Goal: Information Seeking & Learning: Learn about a topic

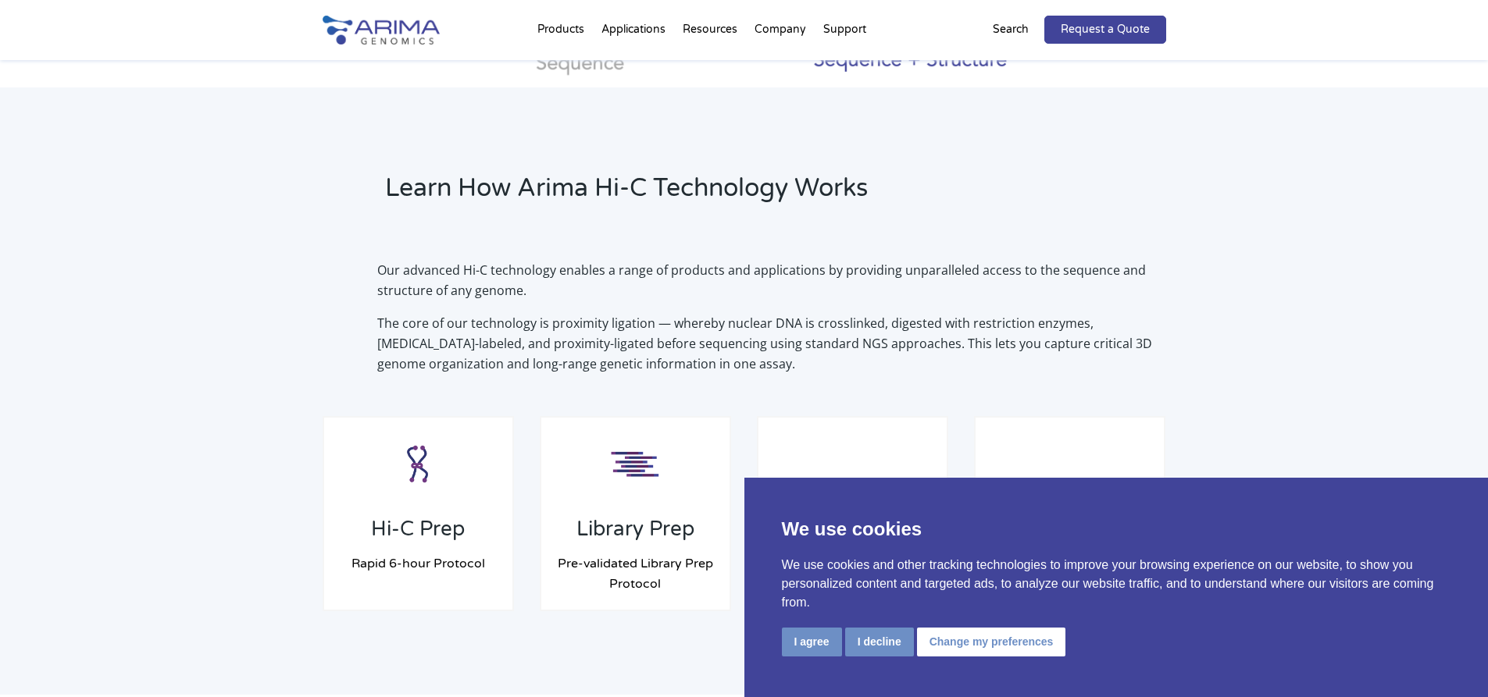
scroll to position [1000, 0]
click at [792, 636] on button "I agree" at bounding box center [812, 642] width 60 height 29
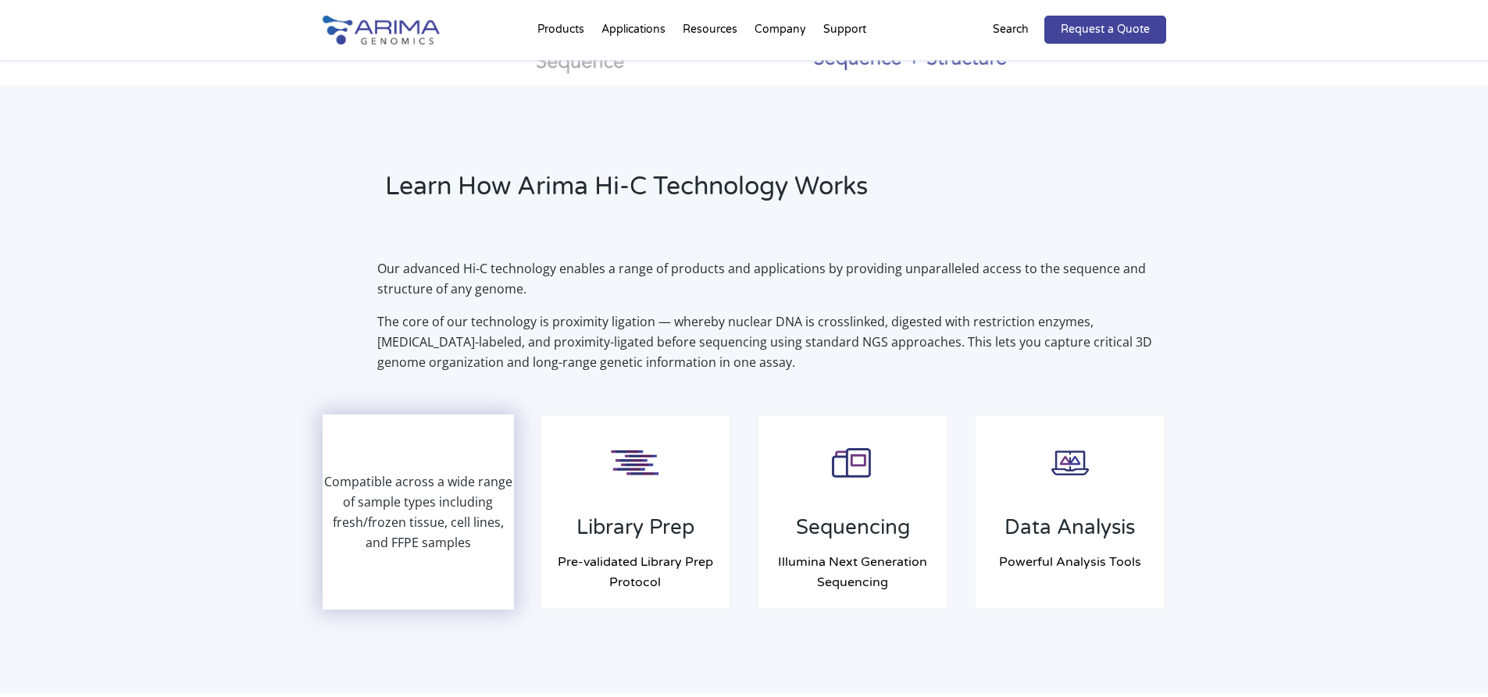
click at [469, 531] on p "Compatible across a wide range of sample types including fresh/frozen tissue, c…" at bounding box center [418, 512] width 189 height 81
click at [419, 465] on div "Compatible across a wide range of sample types including fresh/frozen tissue, c…" at bounding box center [418, 512] width 189 height 192
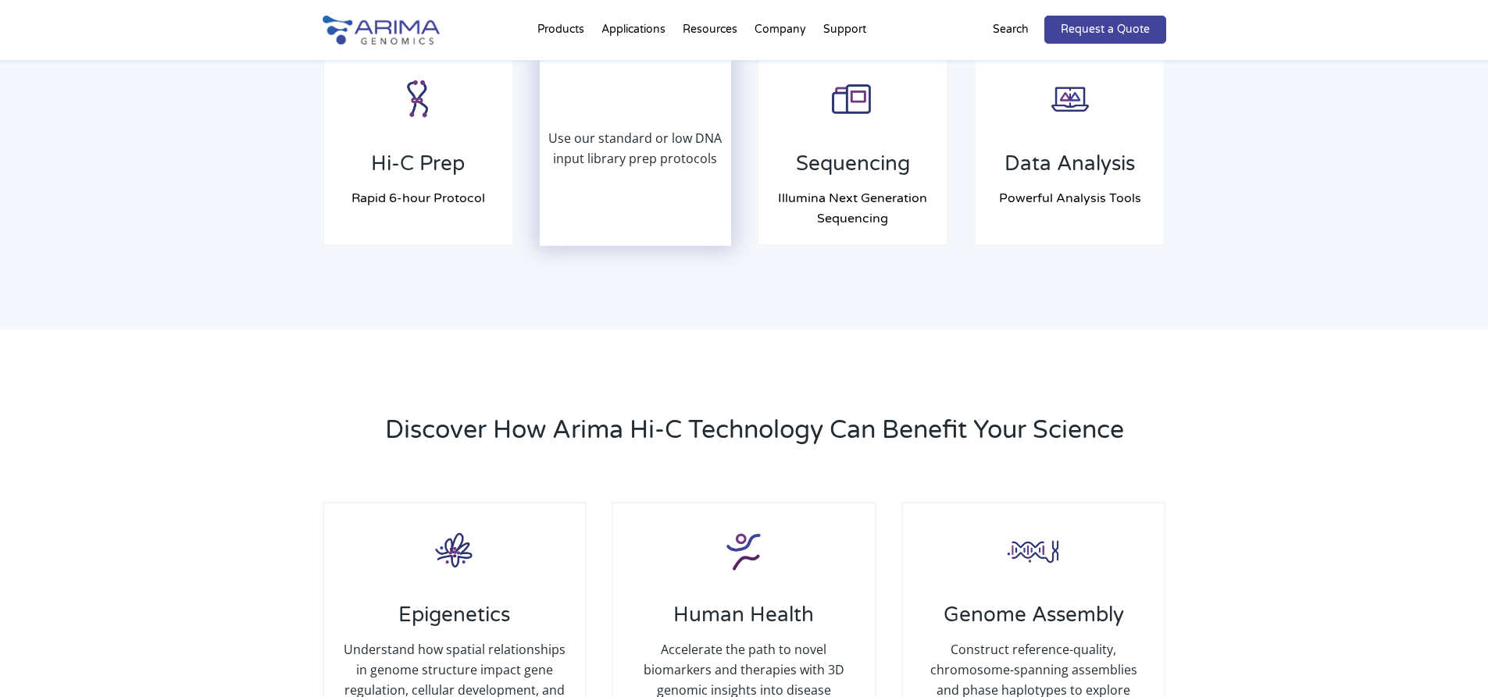
scroll to position [1375, 0]
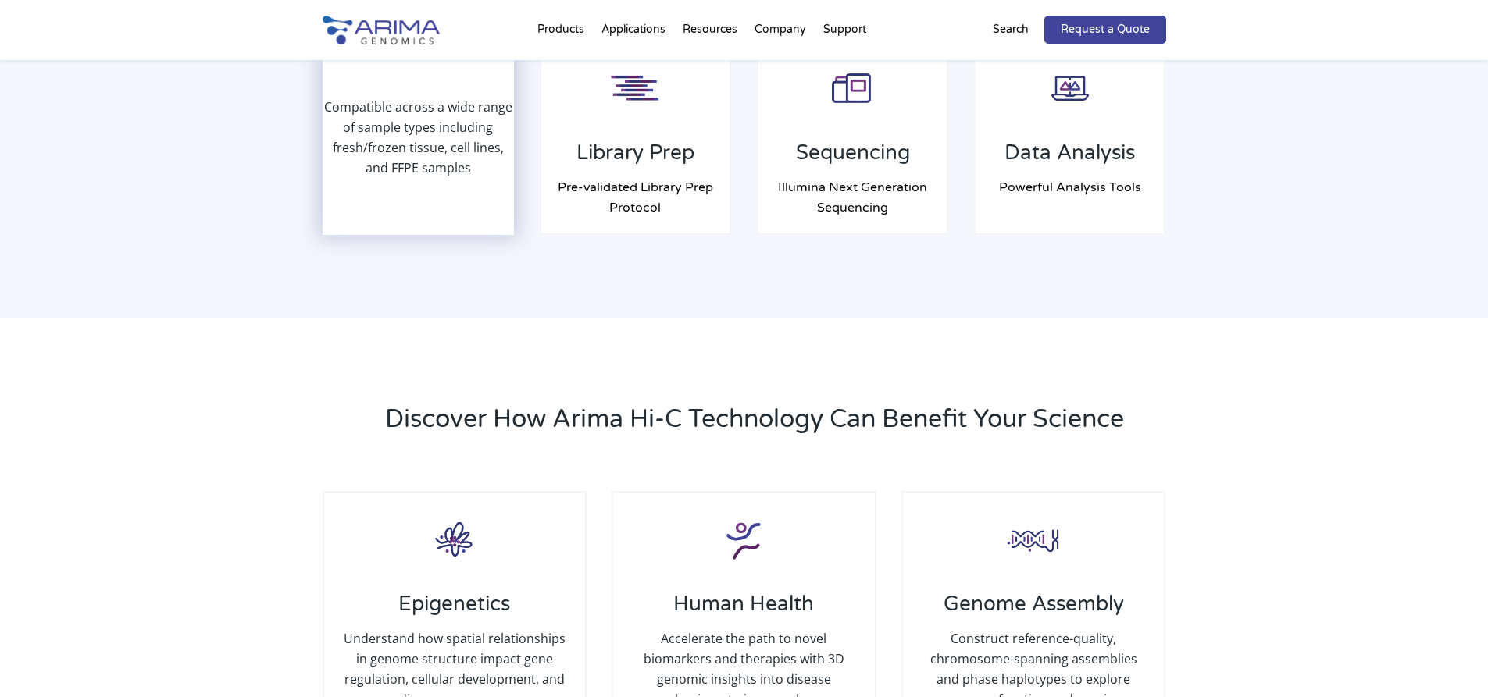
click at [420, 186] on div "Compatible across a wide range of sample types including fresh/frozen tissue, c…" at bounding box center [418, 137] width 189 height 192
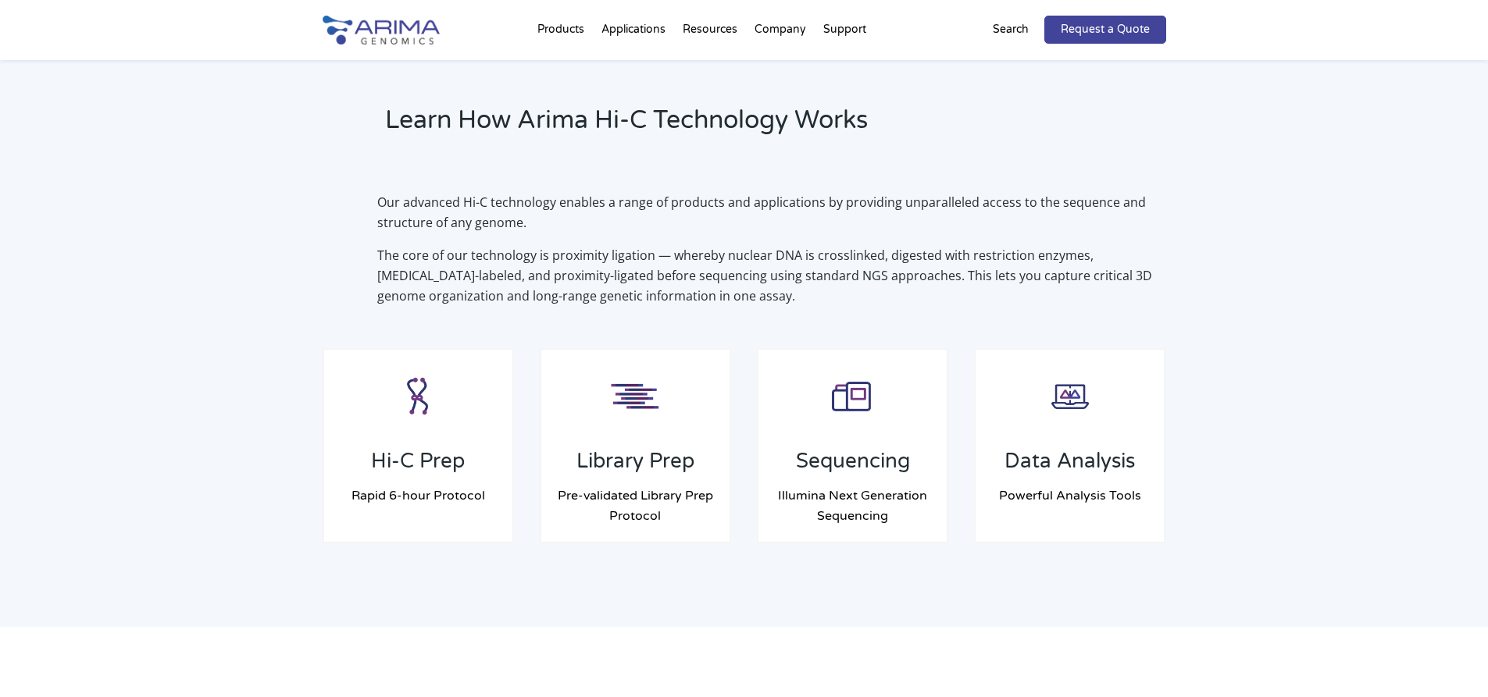
scroll to position [1062, 0]
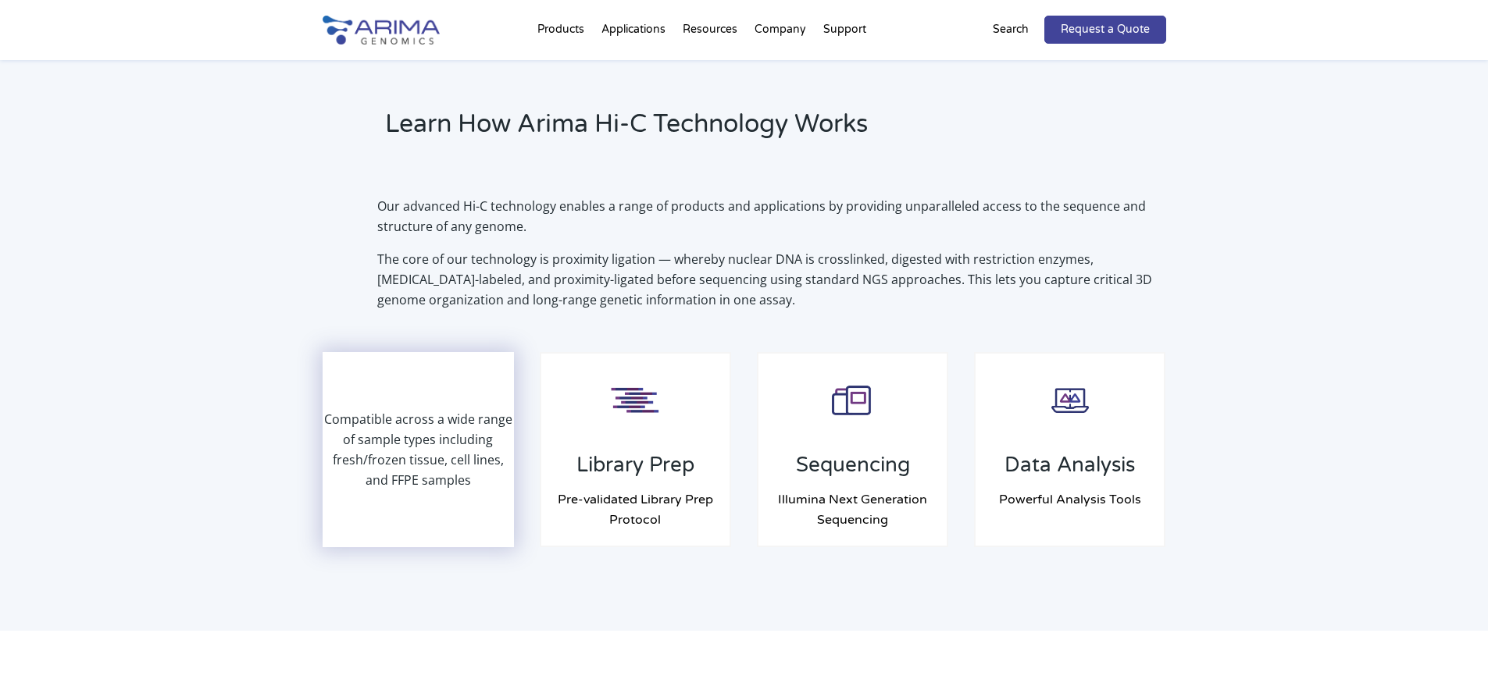
click at [455, 501] on div "Compatible across a wide range of sample types including fresh/frozen tissue, c…" at bounding box center [418, 450] width 189 height 192
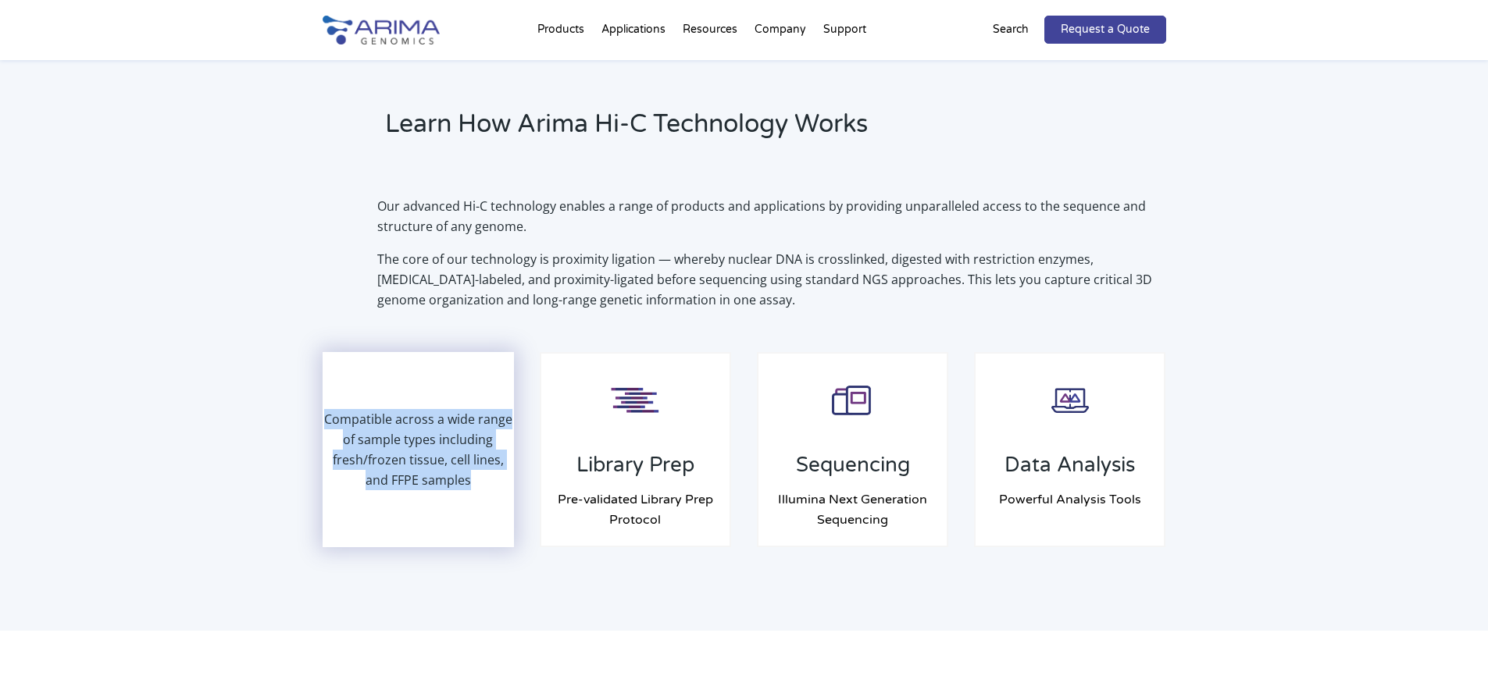
click at [455, 501] on div "Compatible across a wide range of sample types including fresh/frozen tissue, c…" at bounding box center [418, 450] width 189 height 192
click at [381, 459] on p "Compatible across a wide range of sample types including fresh/frozen tissue, c…" at bounding box center [418, 449] width 189 height 81
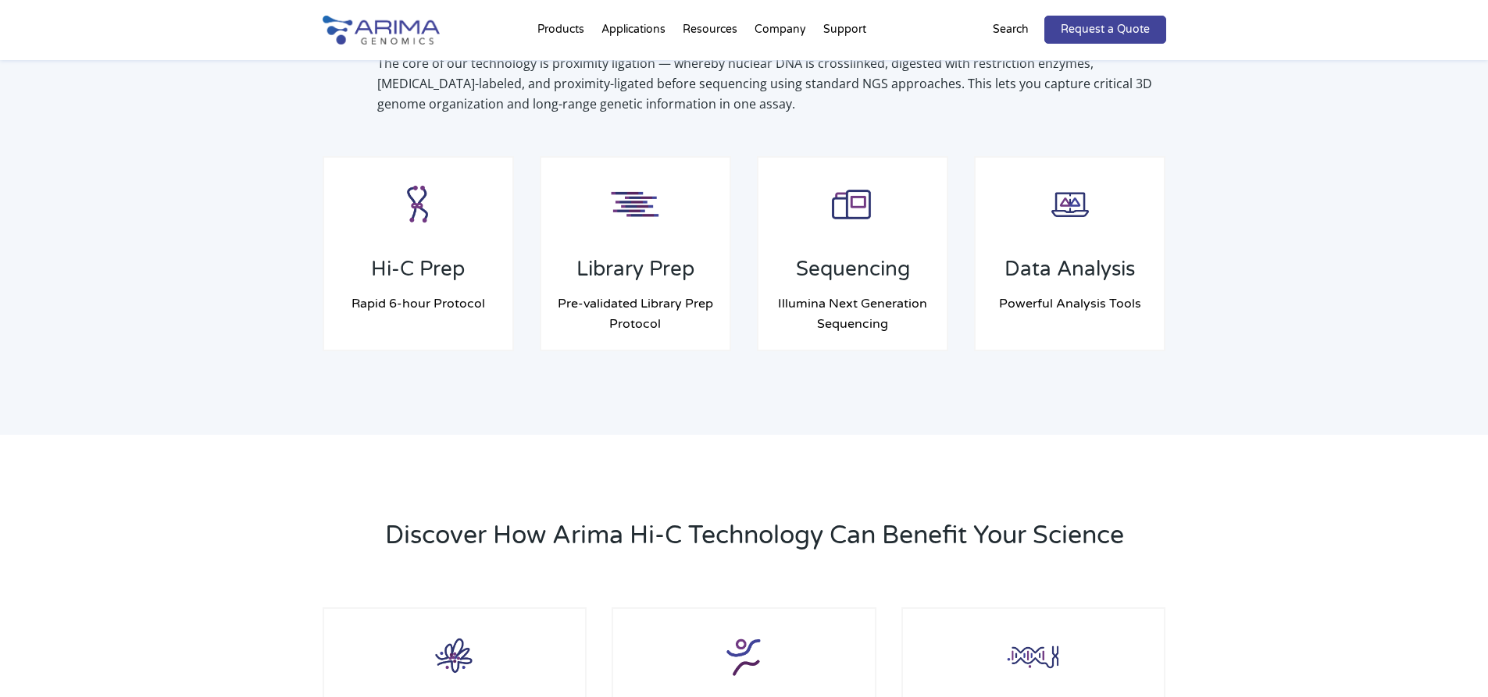
scroll to position [1243, 0]
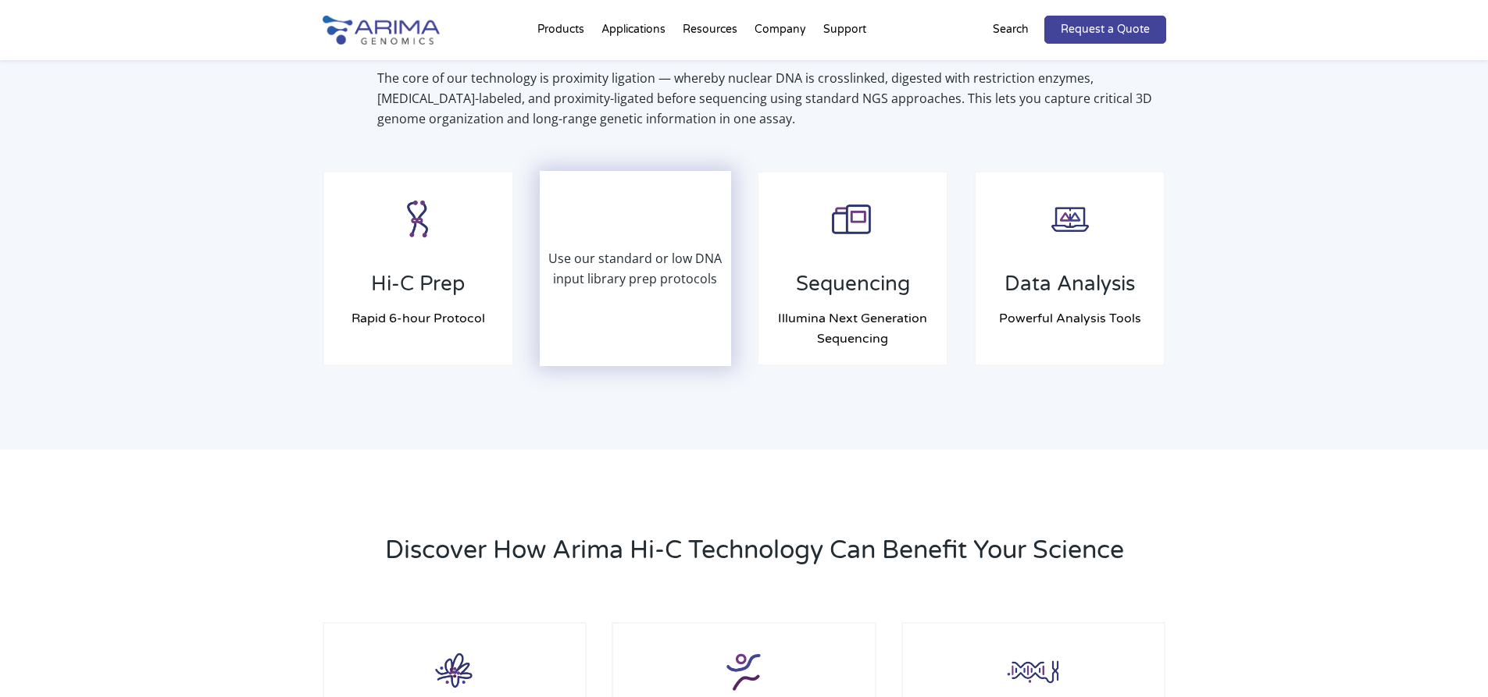
click at [631, 315] on div "Use our standard or low DNA input library prep protocols" at bounding box center [635, 269] width 189 height 192
click at [647, 351] on div "Use our standard or low DNA input library prep protocols" at bounding box center [635, 269] width 189 height 192
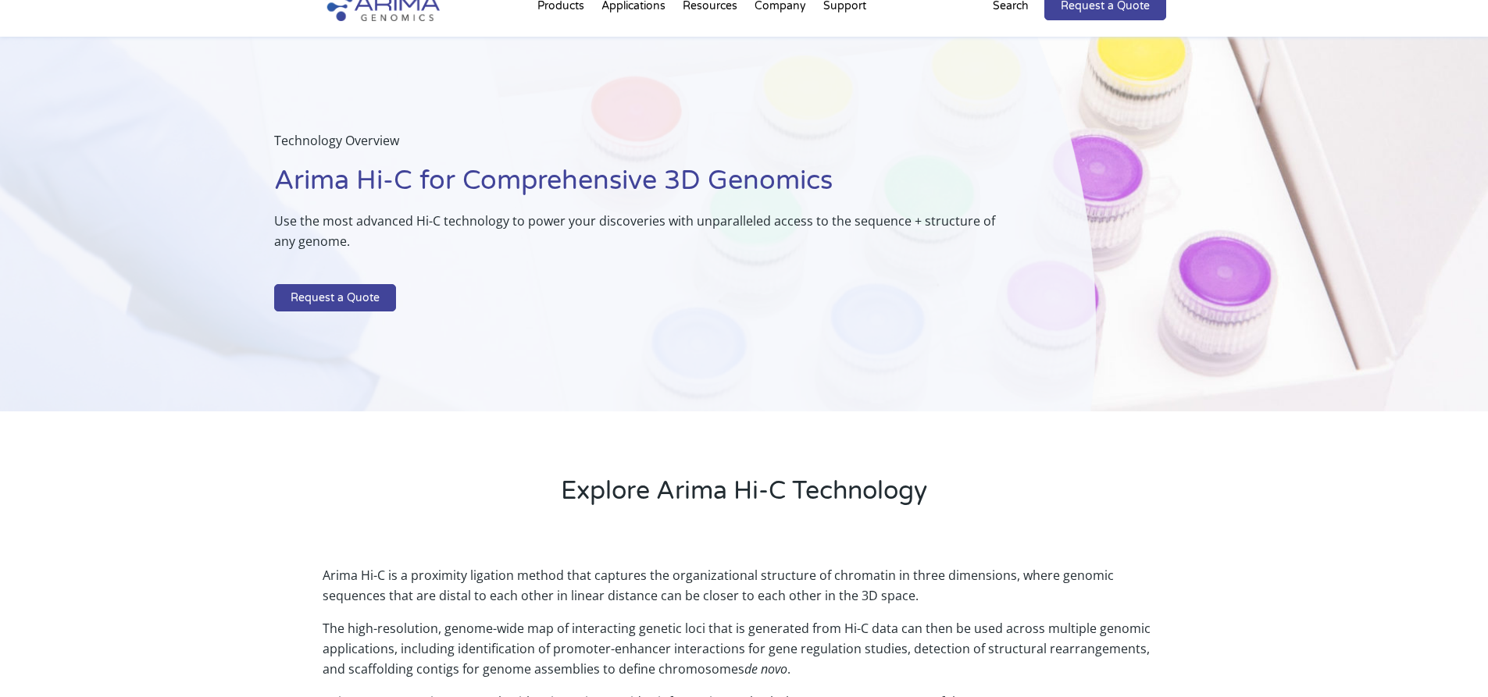
scroll to position [0, 0]
